Goal: Check status: Check status

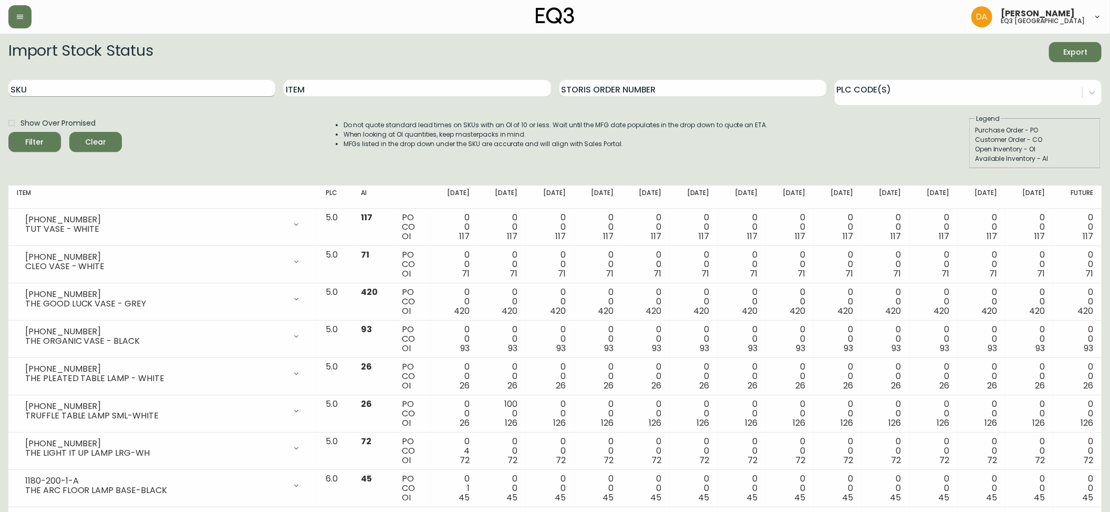
click at [192, 91] on input "SKU" at bounding box center [141, 88] width 267 height 17
paste input "1031895658"
type input "1031895658"
click at [102, 140] on span "Clear" at bounding box center [96, 142] width 36 height 13
click at [120, 95] on input "SKU" at bounding box center [141, 88] width 267 height 17
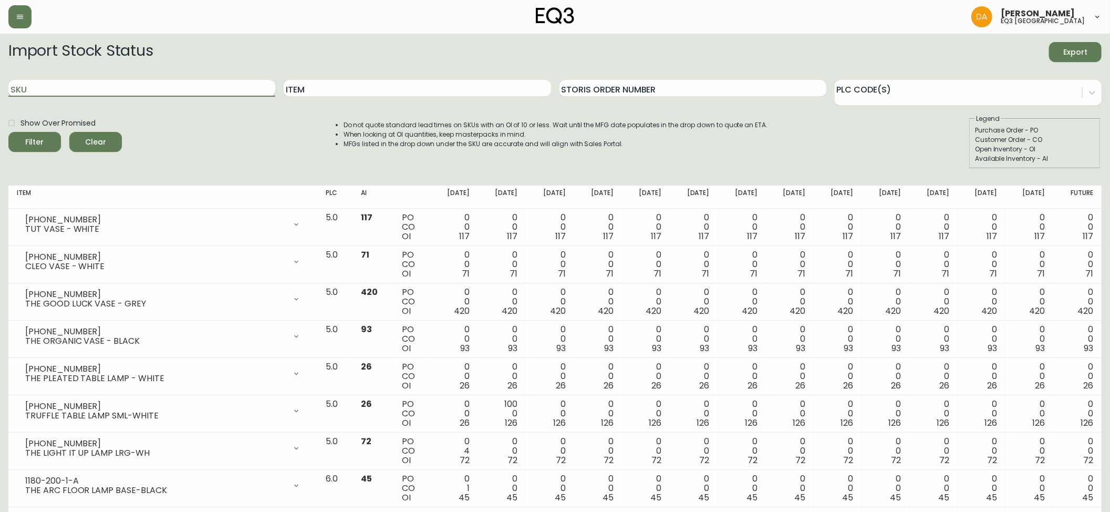
paste input "[PHONE_NUMBER]"
type input "[PHONE_NUMBER]"
click at [41, 136] on button "Filter" at bounding box center [34, 142] width 53 height 20
